Goal: Transaction & Acquisition: Purchase product/service

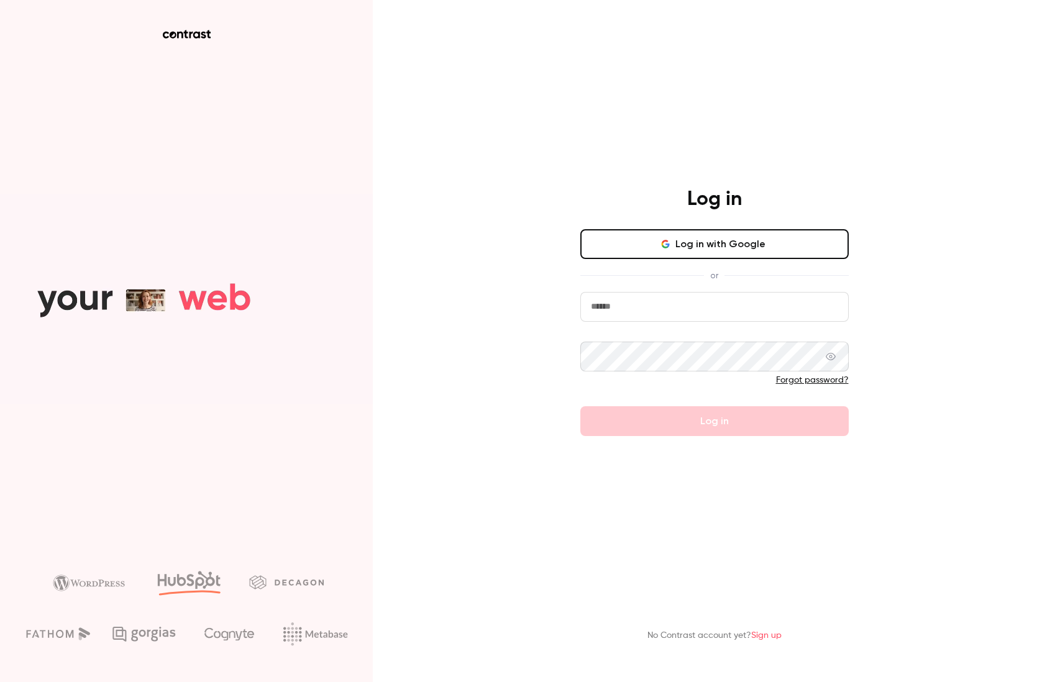
click at [794, 247] on button "Log in with Google" at bounding box center [714, 244] width 268 height 30
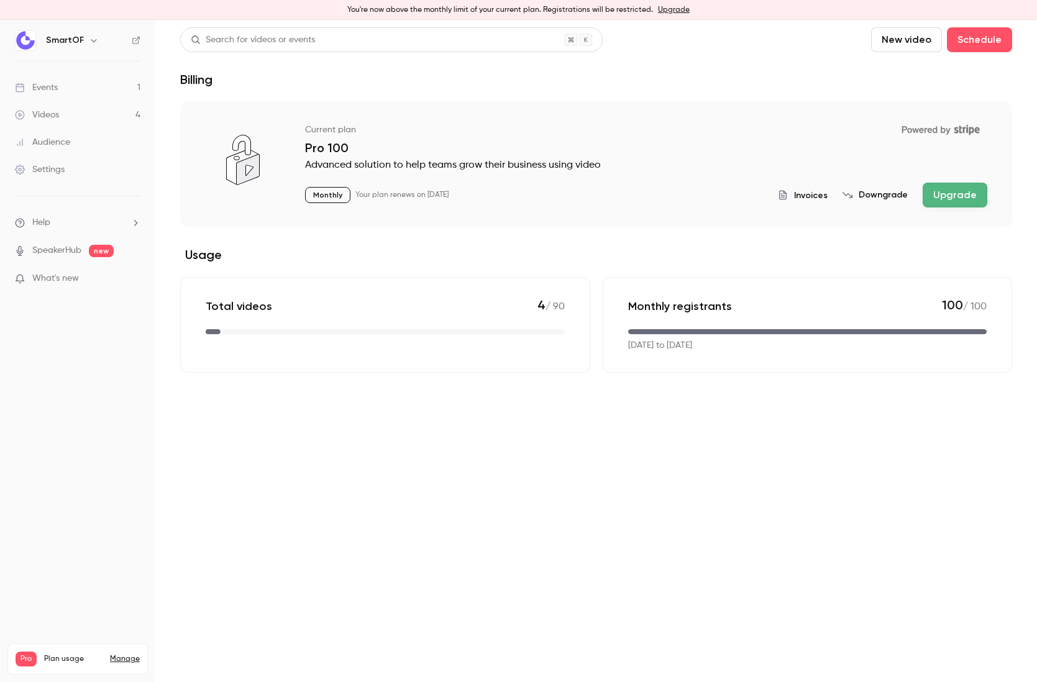
click at [133, 654] on link "Manage" at bounding box center [125, 659] width 30 height 10
click at [956, 198] on button "Upgrade" at bounding box center [955, 195] width 65 height 25
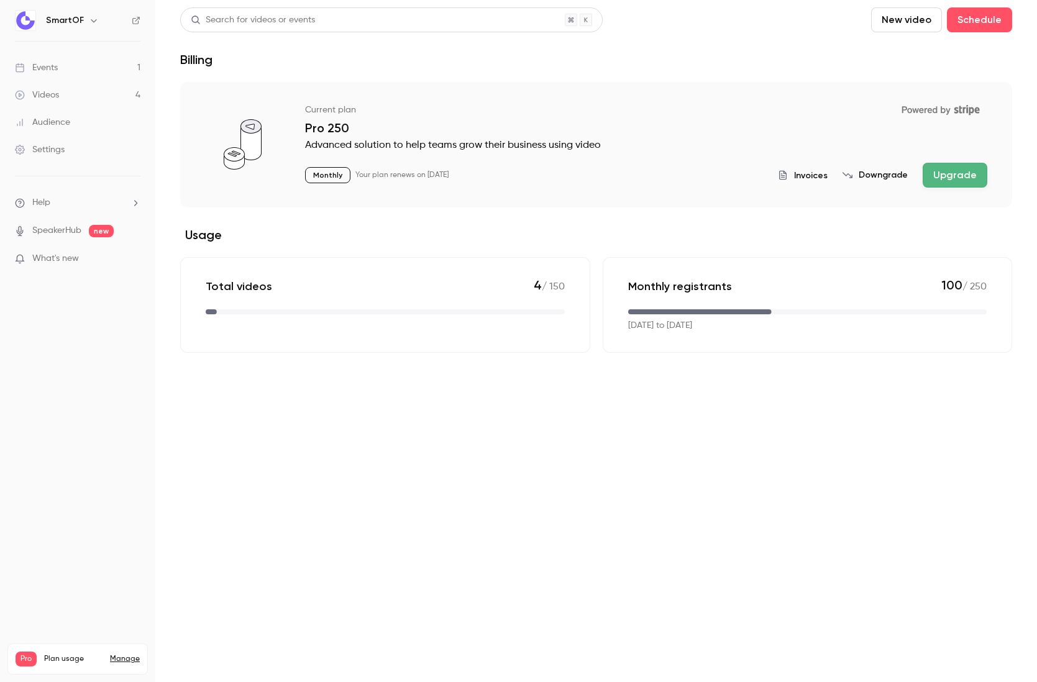
click at [131, 654] on link "Manage" at bounding box center [125, 659] width 30 height 10
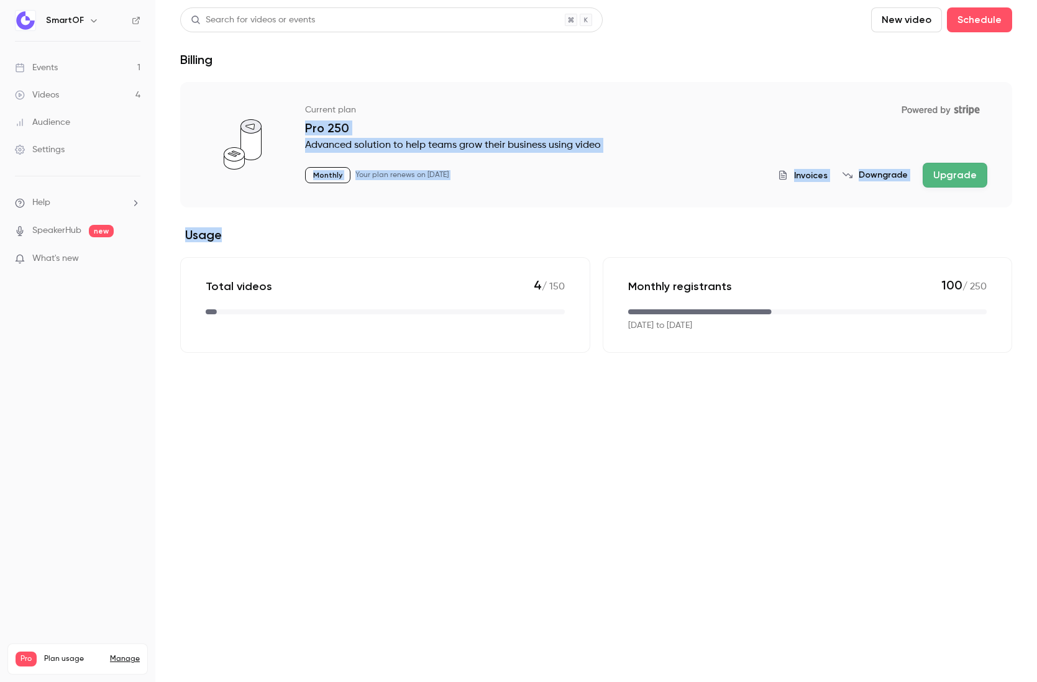
drag, startPoint x: 453, startPoint y: 140, endPoint x: 493, endPoint y: 244, distance: 111.1
click at [493, 244] on section "Current plan Powered by Stripe Pro 250 Advanced solution to help teams grow the…" at bounding box center [596, 217] width 832 height 271
drag, startPoint x: 493, startPoint y: 244, endPoint x: 499, endPoint y: 75, distance: 169.1
click at [499, 75] on div "Search for videos or events New video Schedule Billing Current plan Powered by …" at bounding box center [596, 179] width 832 height 345
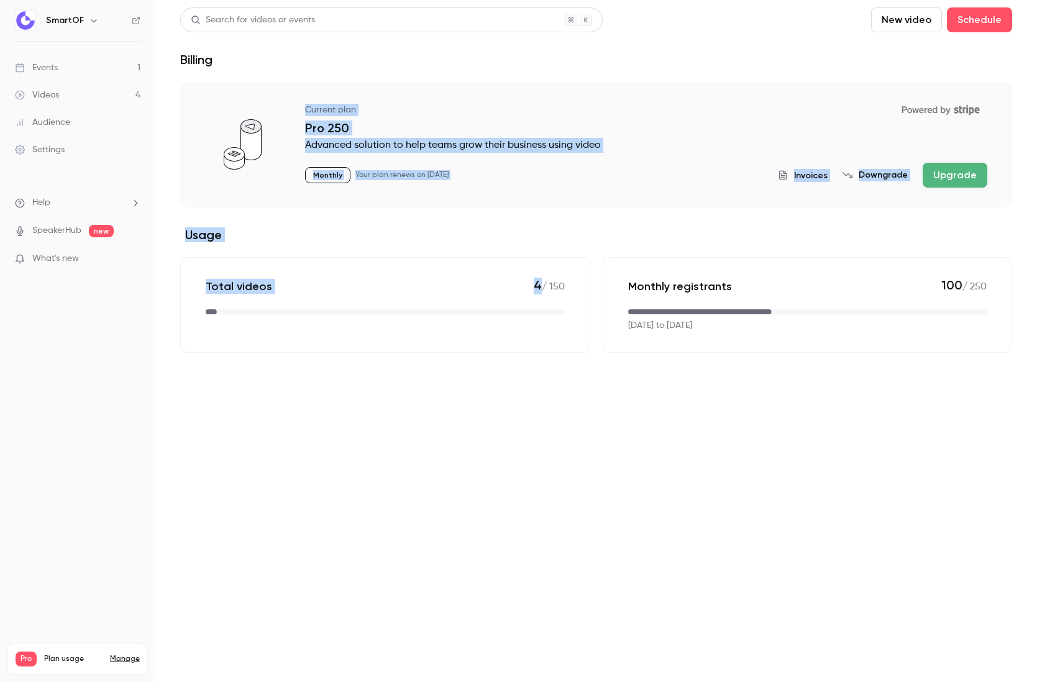
click at [499, 75] on div "Search for videos or events New video Schedule Billing Current plan Powered by …" at bounding box center [596, 179] width 832 height 345
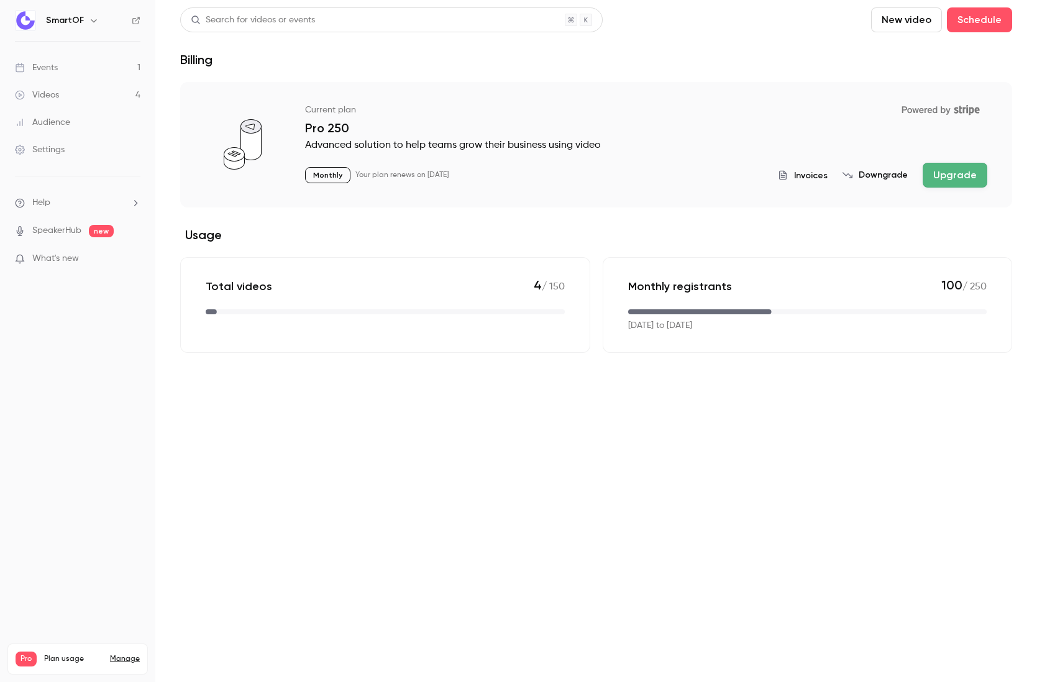
click at [938, 181] on button "Upgrade" at bounding box center [955, 175] width 65 height 25
